Goal: Information Seeking & Learning: Learn about a topic

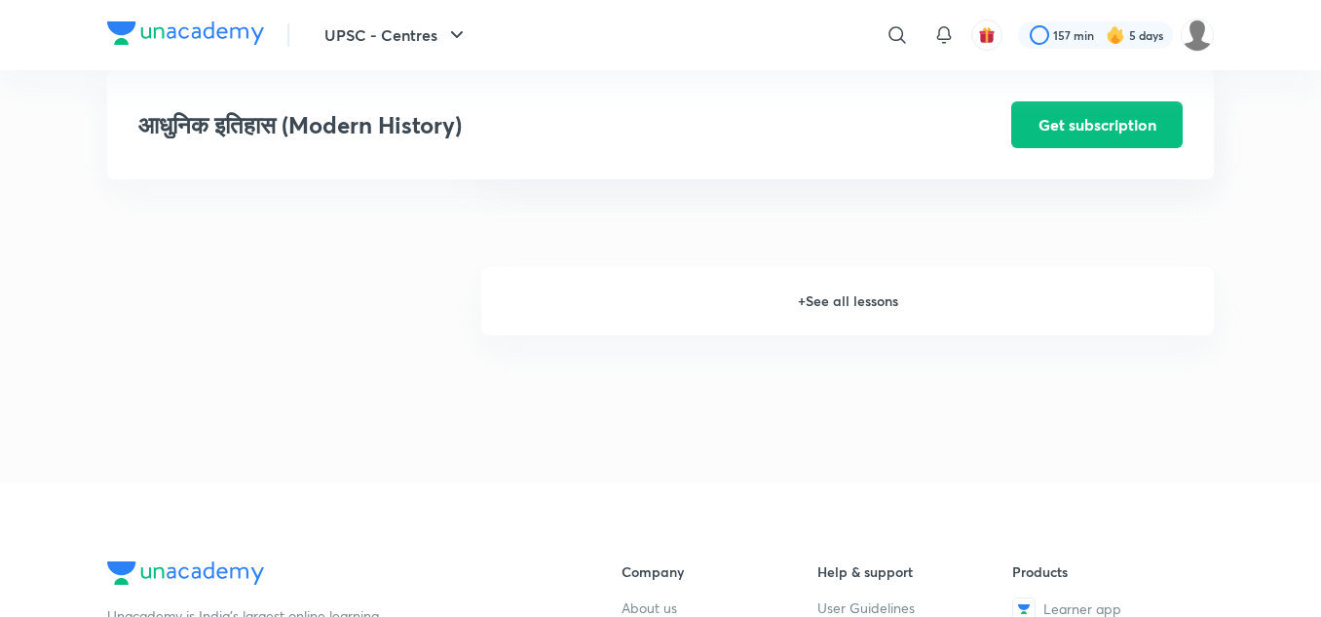
scroll to position [2883, 0]
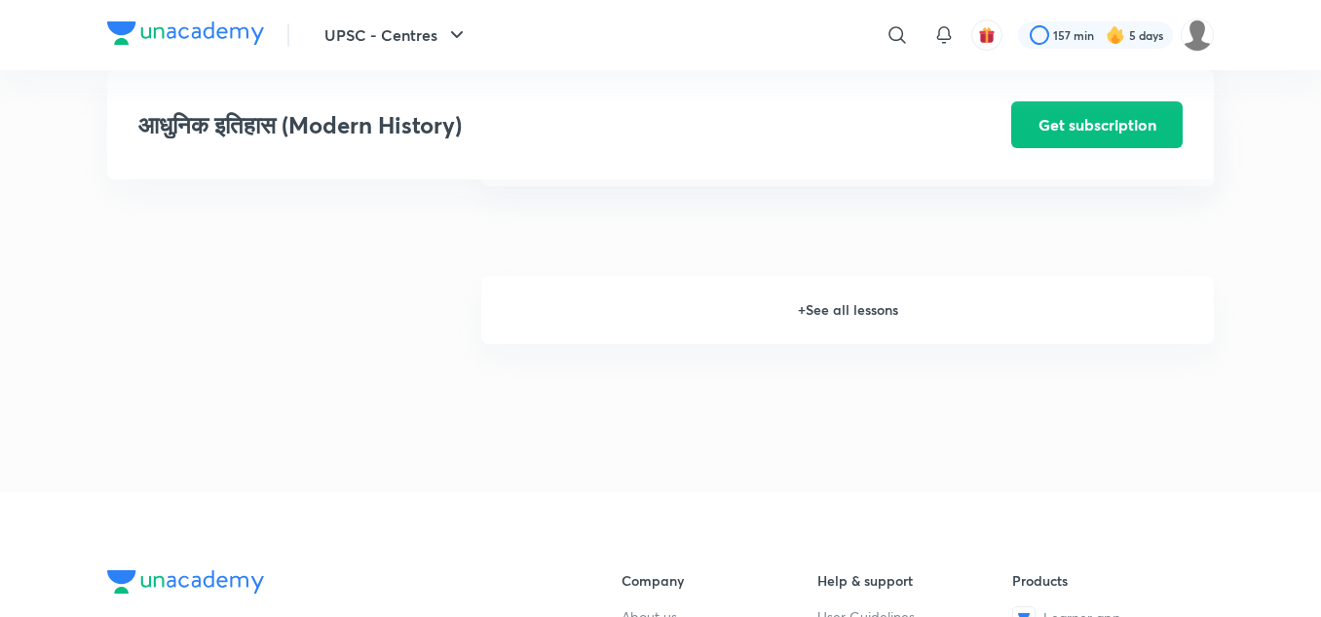
click at [820, 312] on h6 "+ See all lessons" at bounding box center [847, 310] width 733 height 68
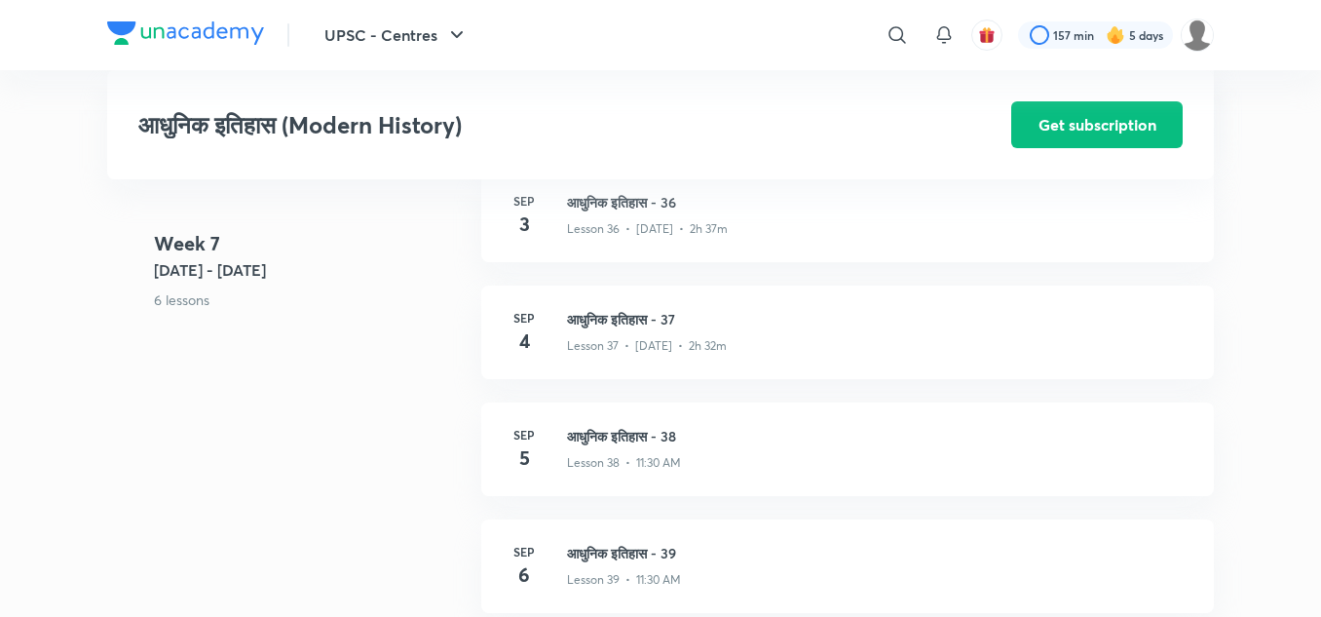
scroll to position [5384, 0]
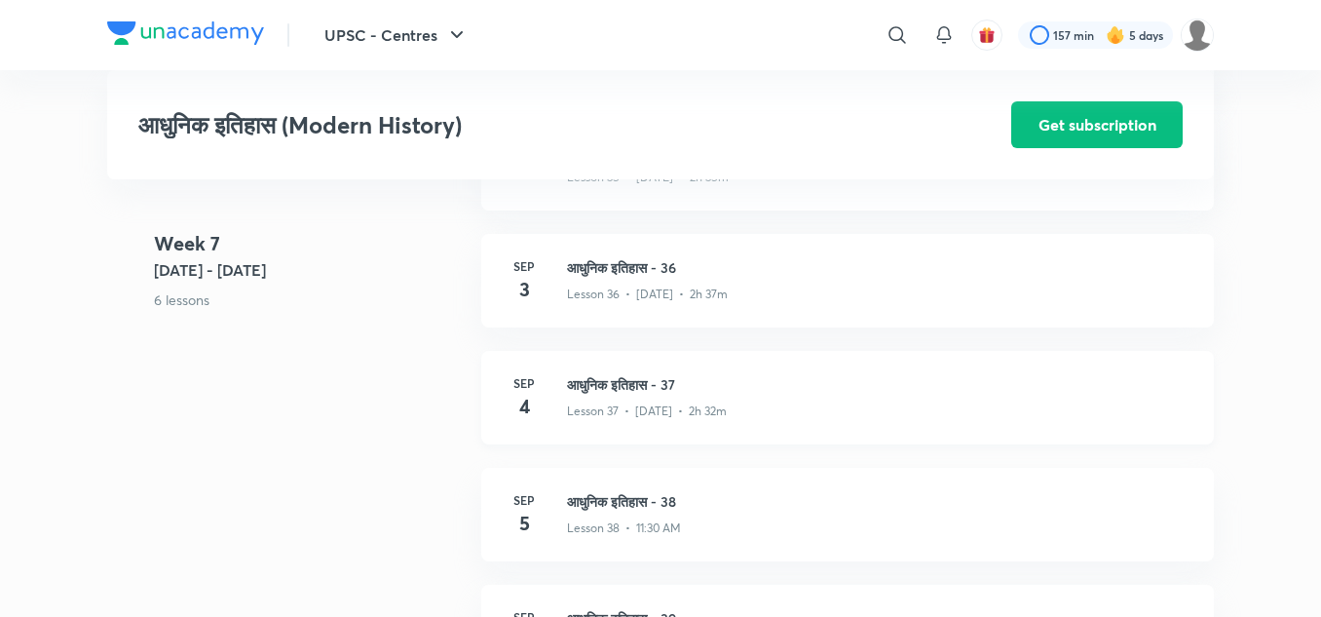
click at [631, 380] on h3 "आधुनिक इतिहास - 37" at bounding box center [879, 384] width 624 height 20
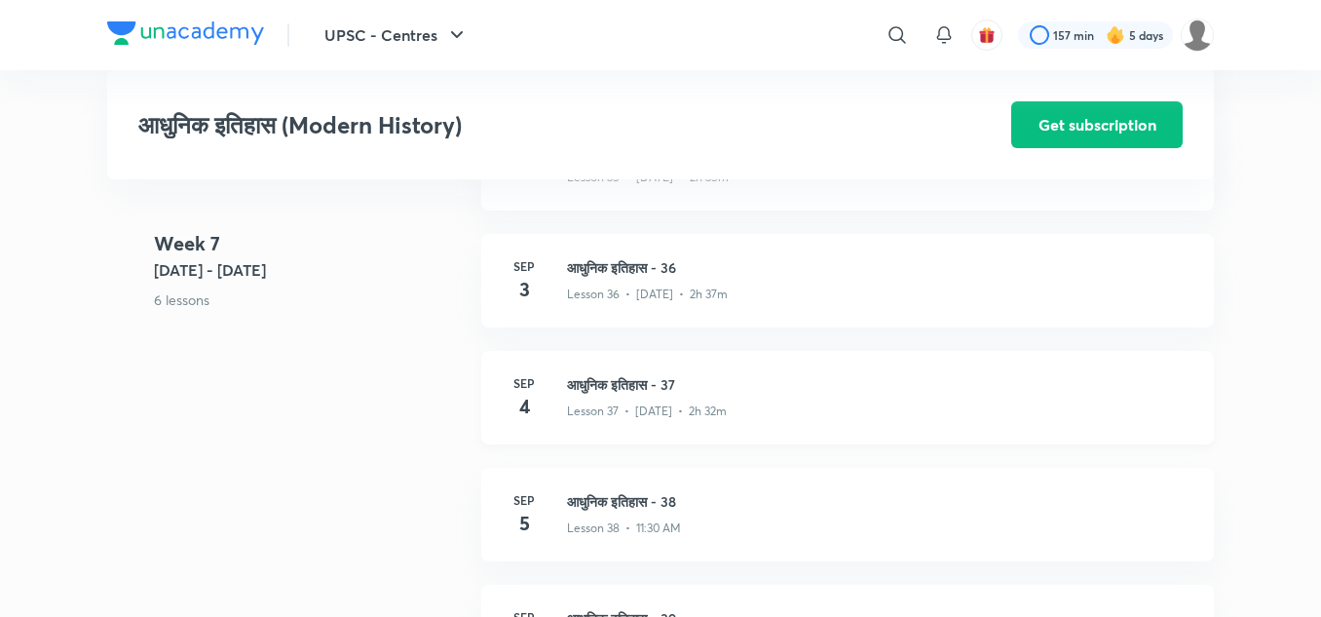
click at [631, 380] on h3 "आधुनिक इतिहास - 37" at bounding box center [879, 384] width 624 height 20
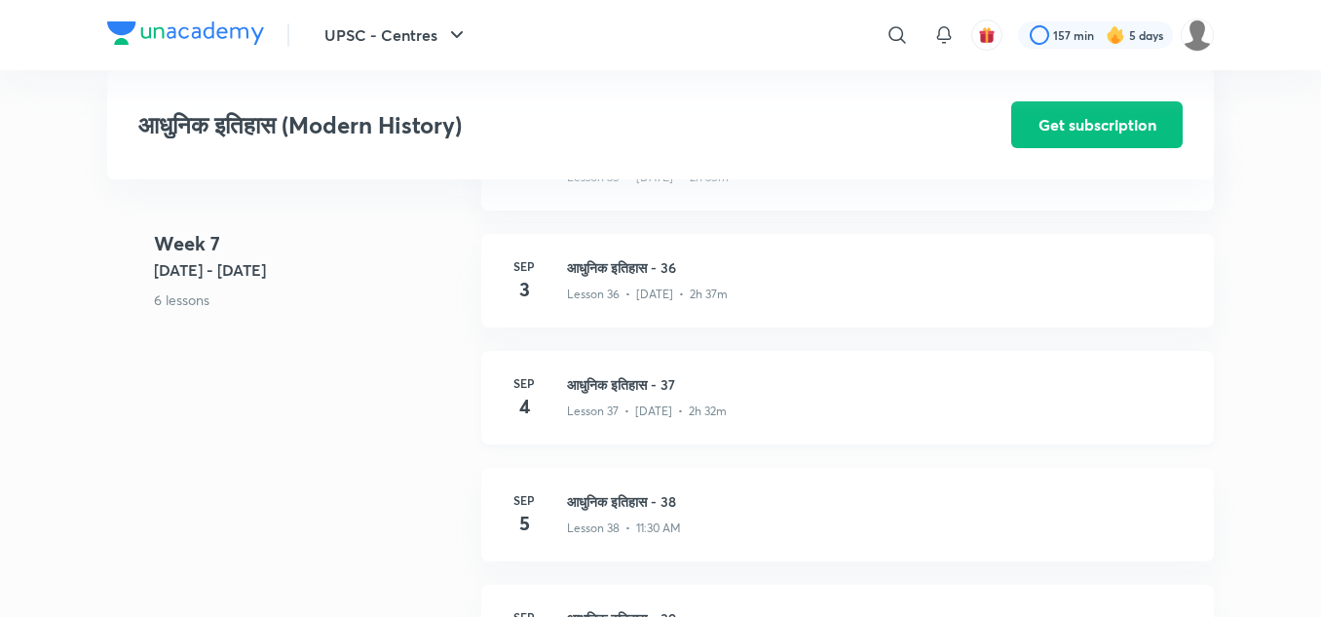
click at [631, 380] on h3 "आधुनिक इतिहास - 37" at bounding box center [879, 384] width 624 height 20
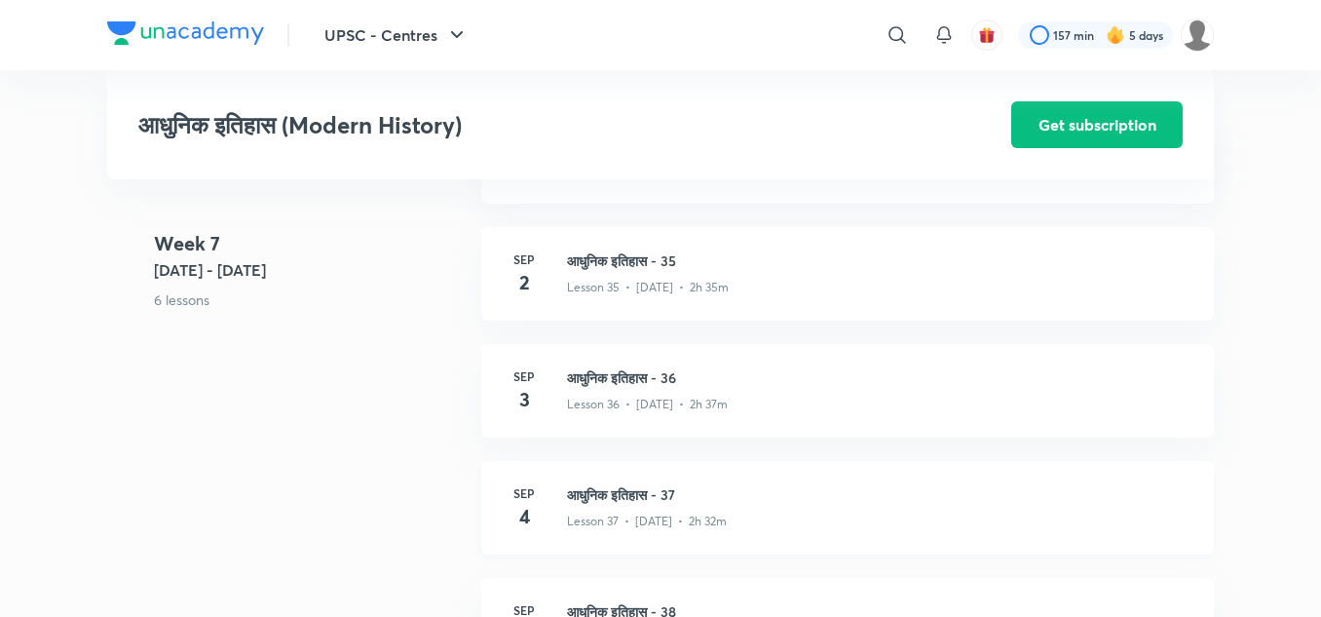
scroll to position [5316, 0]
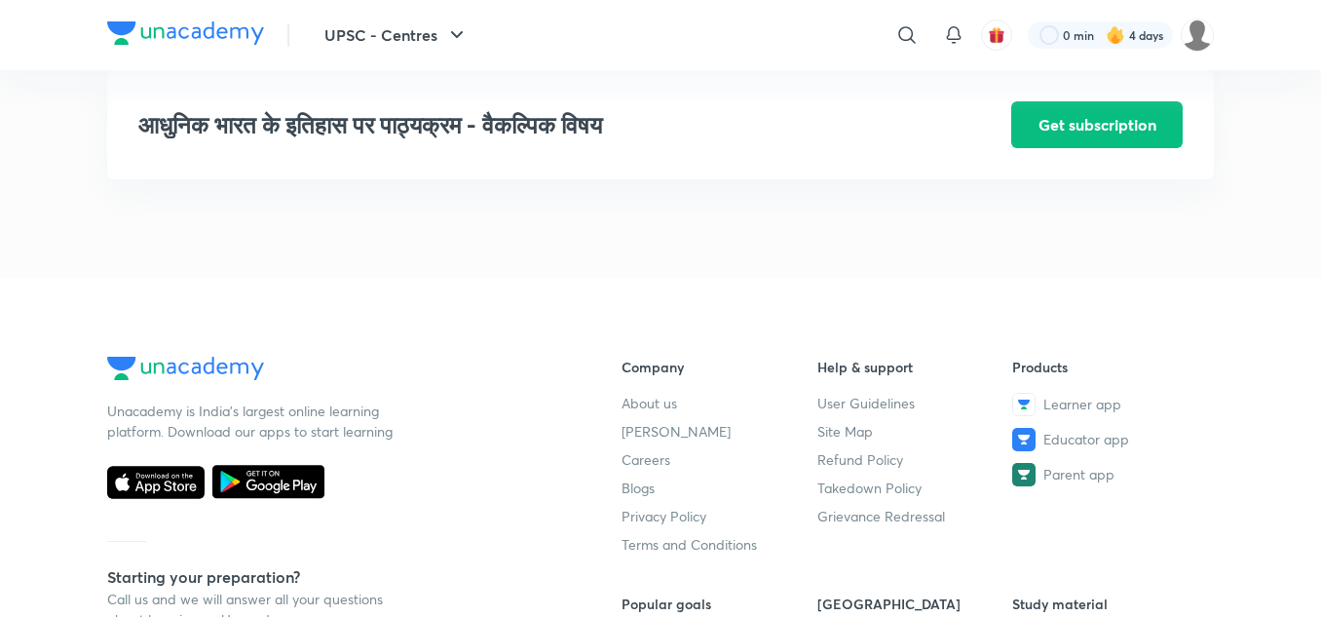
scroll to position [25324, 0]
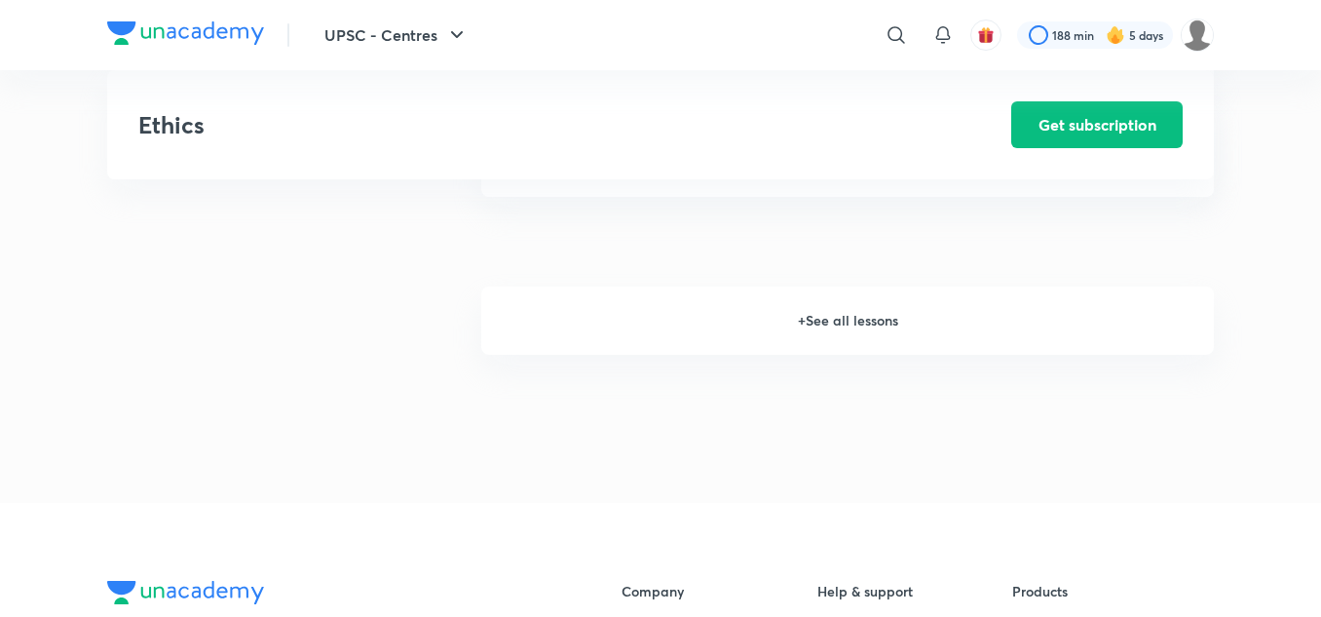
scroll to position [2726, 0]
click at [820, 329] on h6 "+ See all lessons" at bounding box center [847, 321] width 733 height 68
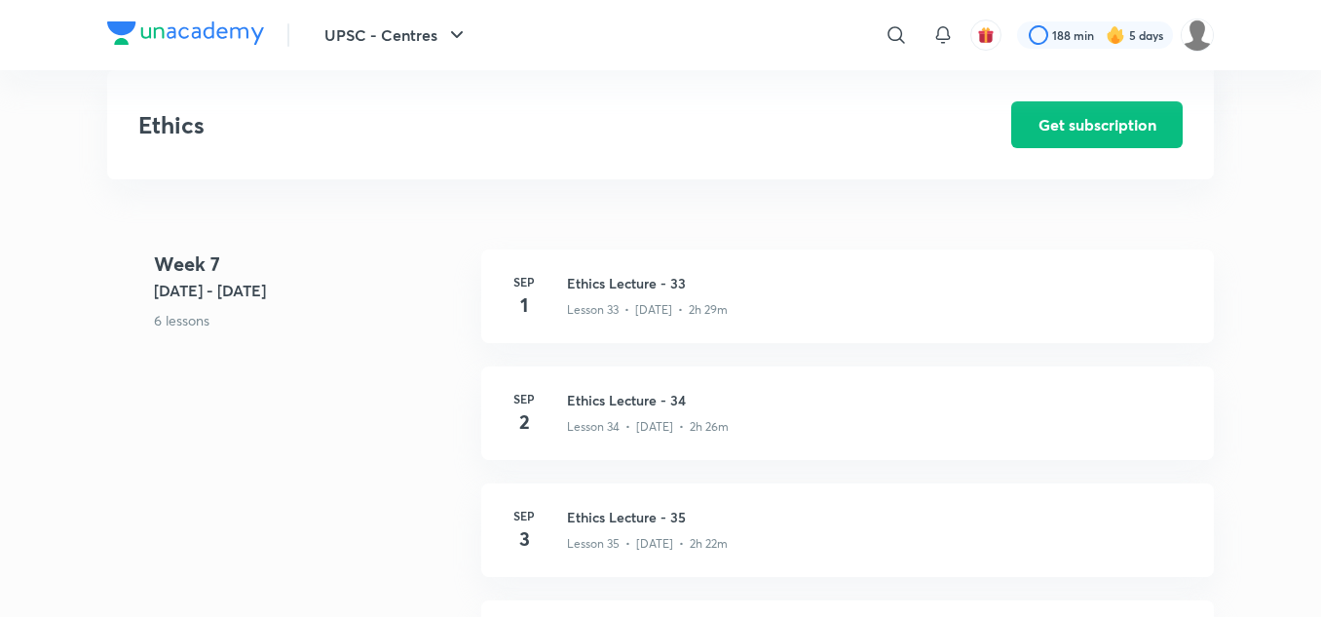
scroll to position [4989, 0]
click at [618, 407] on h3 "Ethics Lecture - 34" at bounding box center [879, 401] width 624 height 20
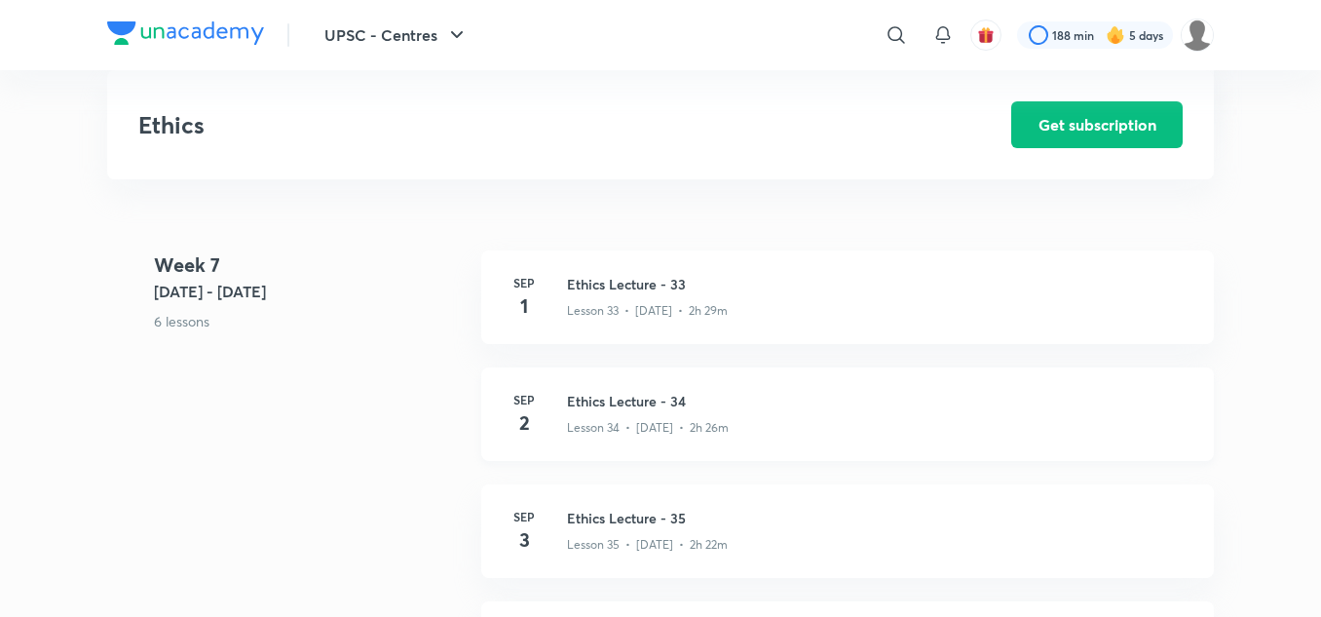
click at [618, 407] on h3 "Ethics Lecture - 34" at bounding box center [879, 401] width 624 height 20
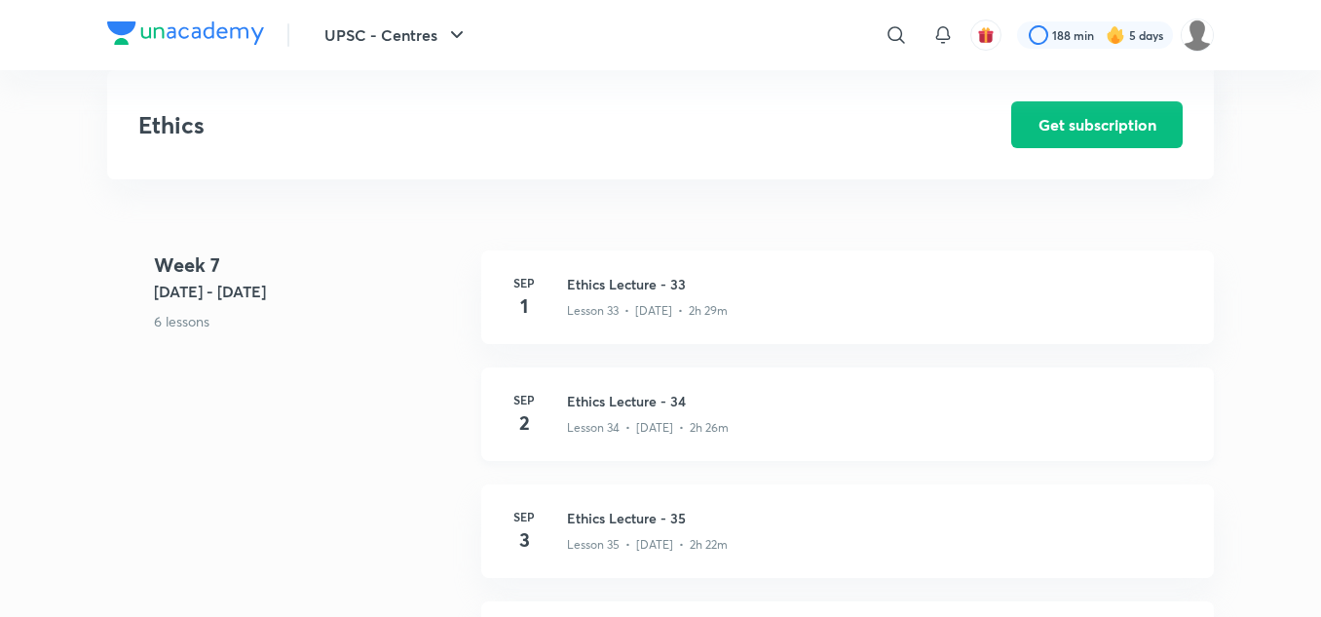
click at [618, 407] on h3 "Ethics Lecture - 34" at bounding box center [879, 401] width 624 height 20
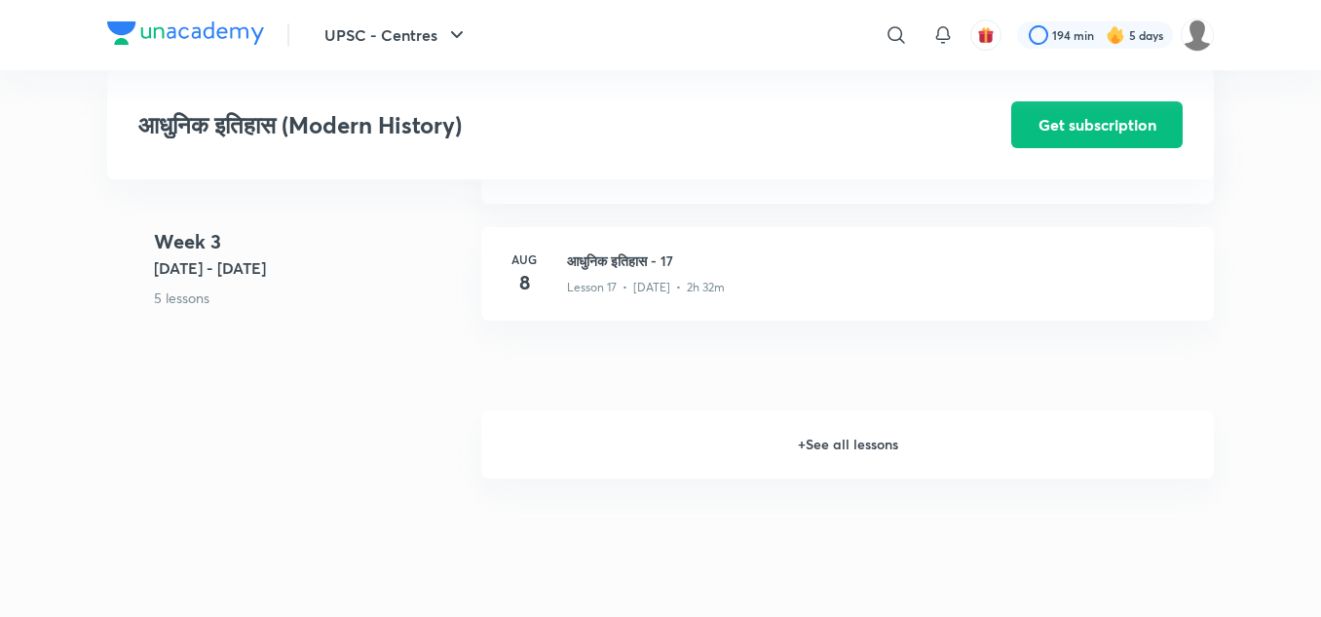
scroll to position [2747, 0]
click at [811, 440] on h6 "+ See all lessons" at bounding box center [847, 445] width 733 height 68
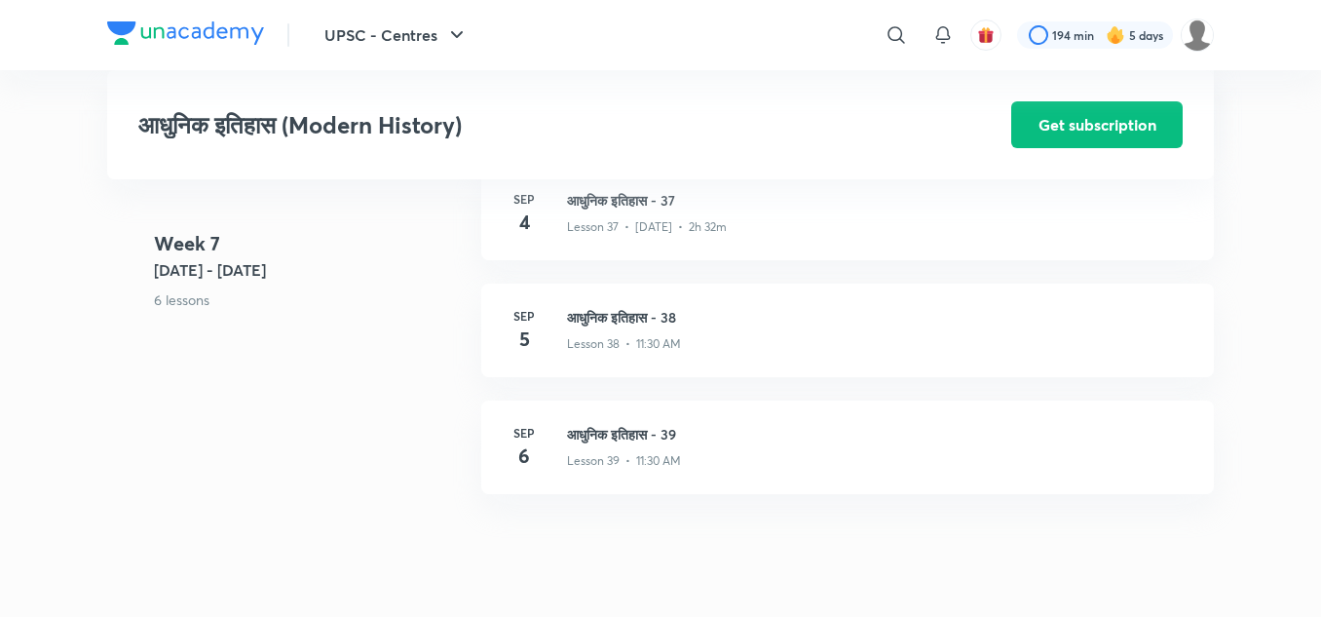
scroll to position [5444, 0]
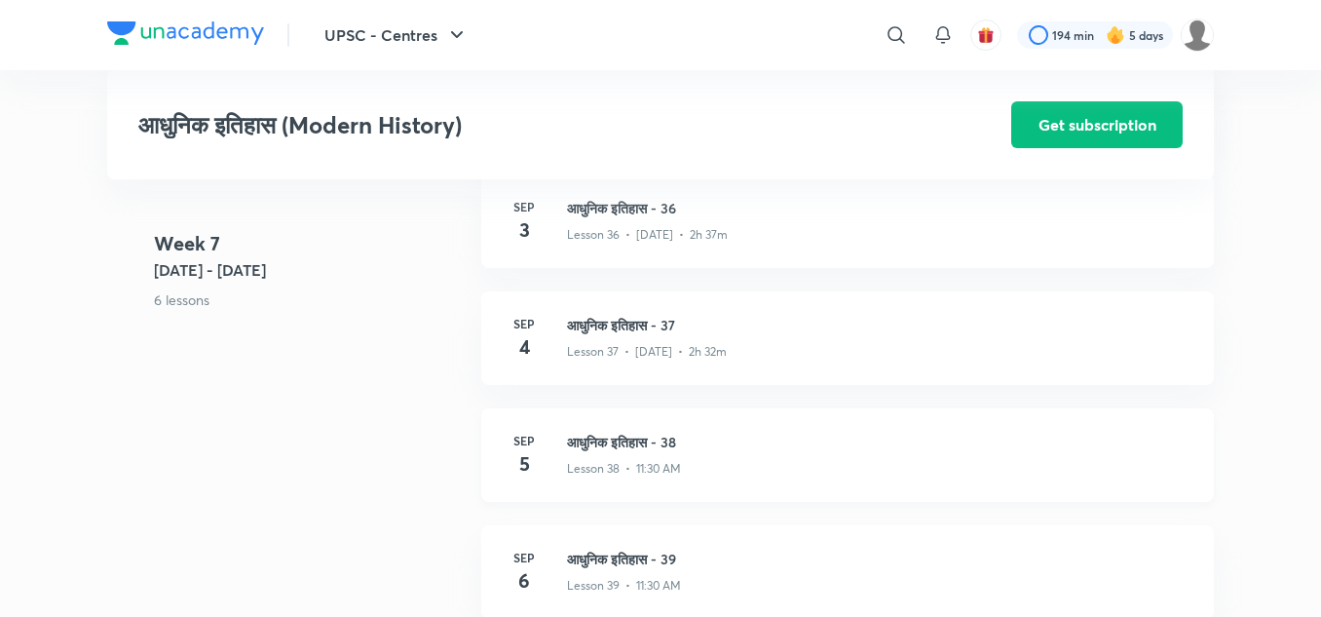
click at [634, 440] on h3 "आधुनिक इतिहास - 38" at bounding box center [879, 442] width 624 height 20
